Goal: Find specific page/section

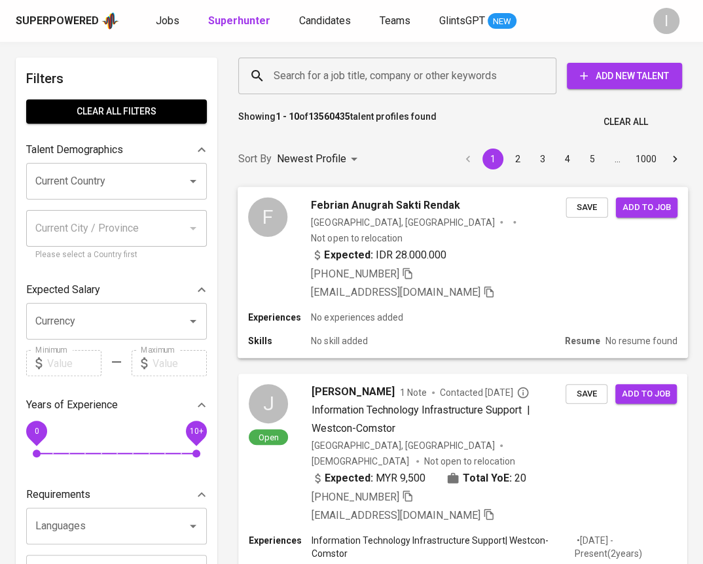
click at [348, 208] on span "Febrian Anugrah Sakti Rendak" at bounding box center [385, 205] width 149 height 16
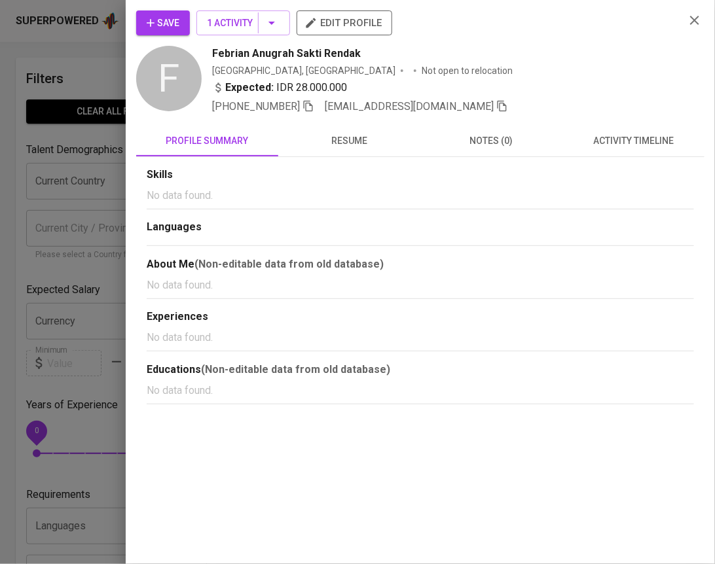
click at [343, 52] on span "Febrian Anugrah Sakti Rendak" at bounding box center [286, 54] width 149 height 16
click at [342, 52] on span "Febrian Anugrah Sakti Rendak" at bounding box center [286, 54] width 149 height 16
click at [691, 19] on icon "button" at bounding box center [695, 20] width 16 height 16
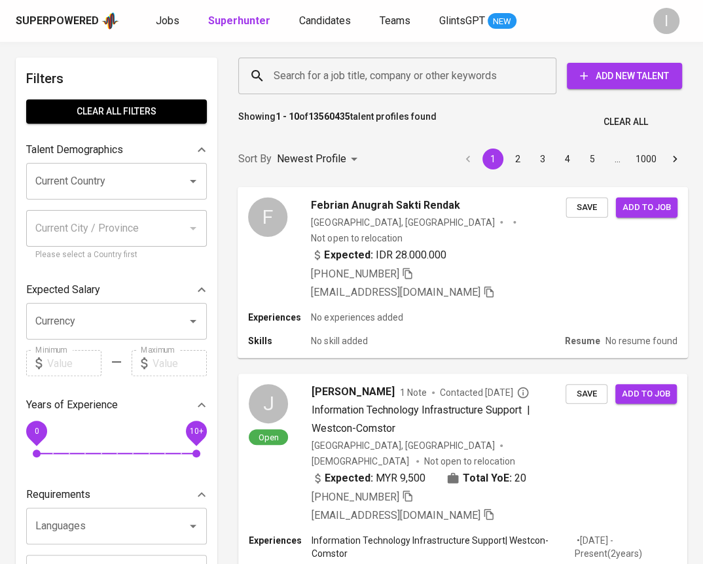
click at [509, 247] on div "Expected: IDR 28.000.000" at bounding box center [438, 256] width 255 height 19
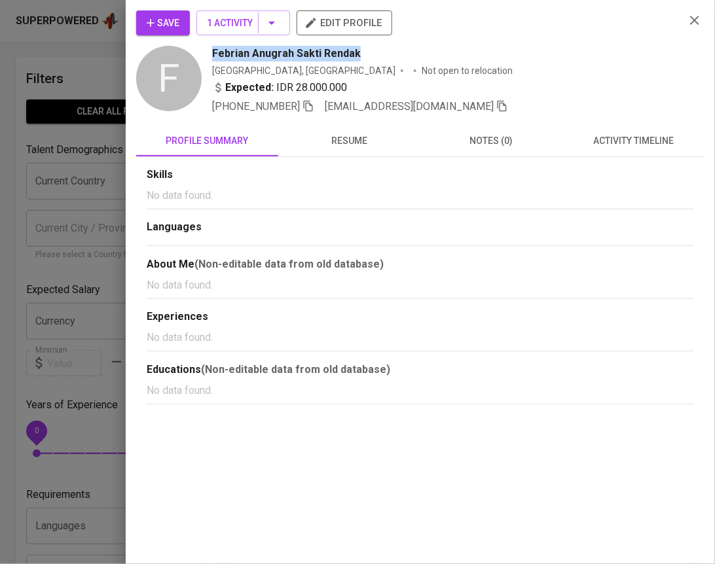
drag, startPoint x: 358, startPoint y: 54, endPoint x: 211, endPoint y: 58, distance: 146.7
click at [211, 58] on div "F Febrian Anugrah Sakti Rendak [GEOGRAPHIC_DATA], [GEOGRAPHIC_DATA] Not open to…" at bounding box center [405, 80] width 538 height 69
click at [692, 26] on icon "button" at bounding box center [695, 20] width 16 height 16
